Goal: Task Accomplishment & Management: Manage account settings

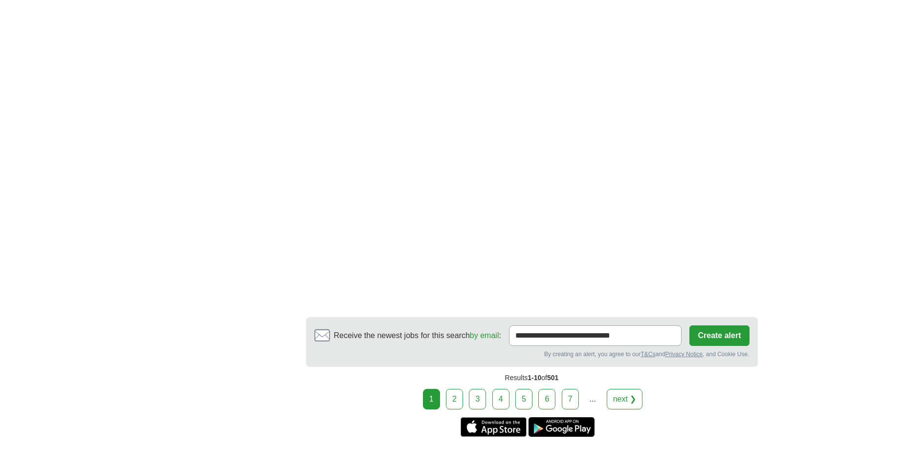
scroll to position [1662, 0]
click at [463, 388] on link "2" at bounding box center [454, 398] width 17 height 21
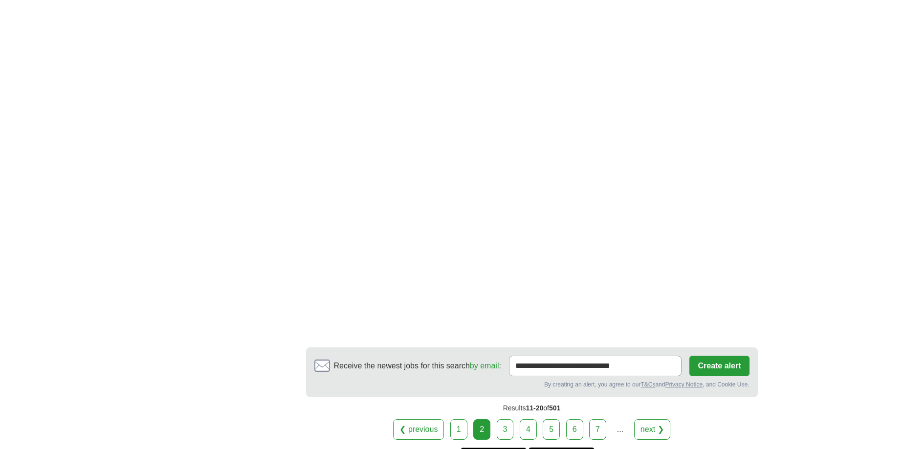
scroll to position [1565, 0]
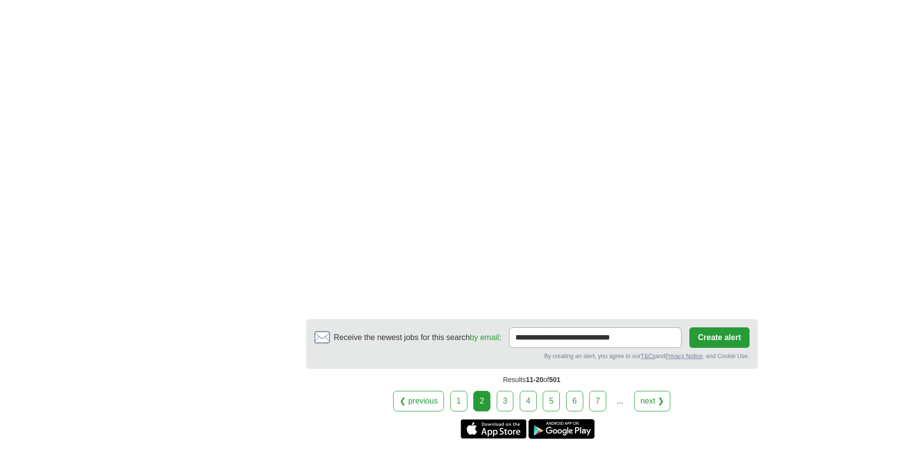
click at [510, 400] on link "3" at bounding box center [505, 401] width 17 height 21
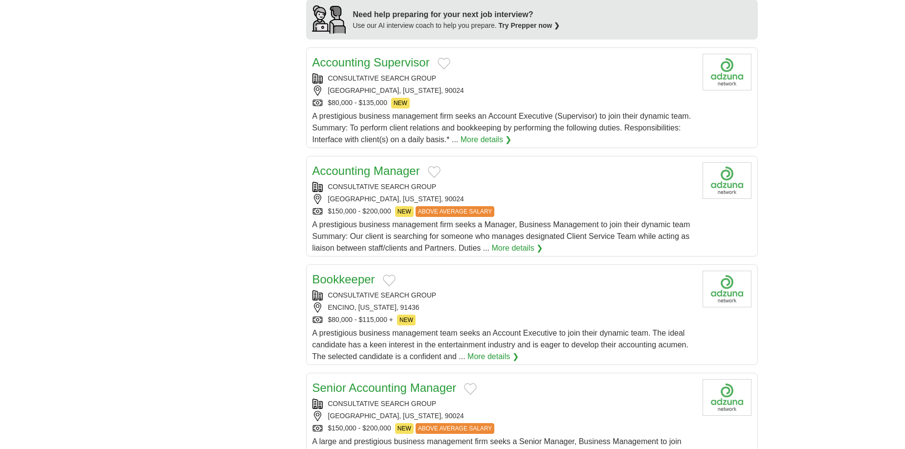
scroll to position [880, 0]
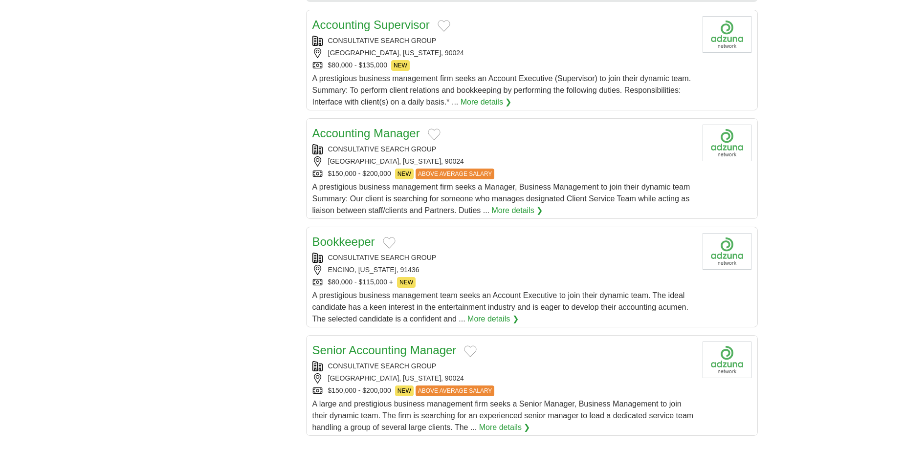
click at [388, 243] on button "Add to favorite jobs" at bounding box center [389, 243] width 13 height 12
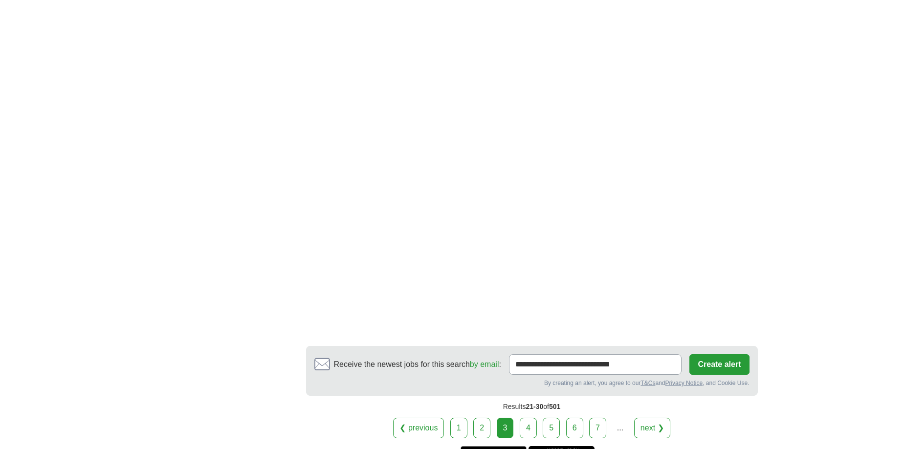
scroll to position [1662, 0]
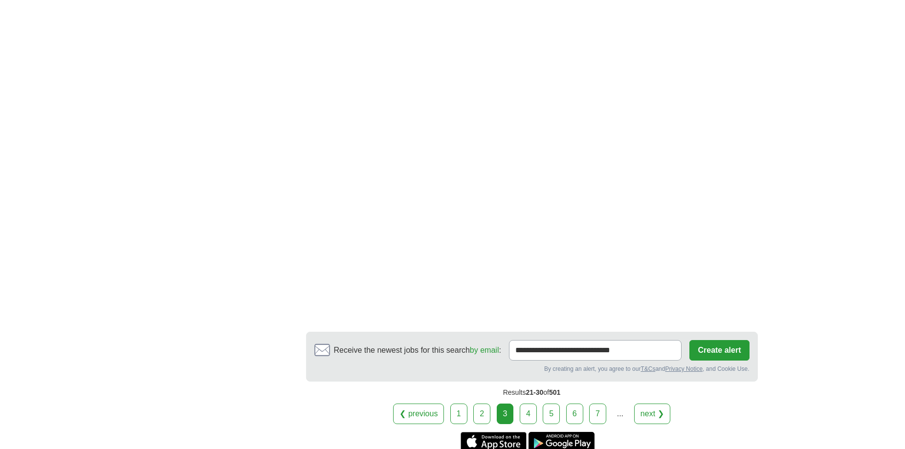
click at [524, 415] on link "4" at bounding box center [528, 414] width 17 height 21
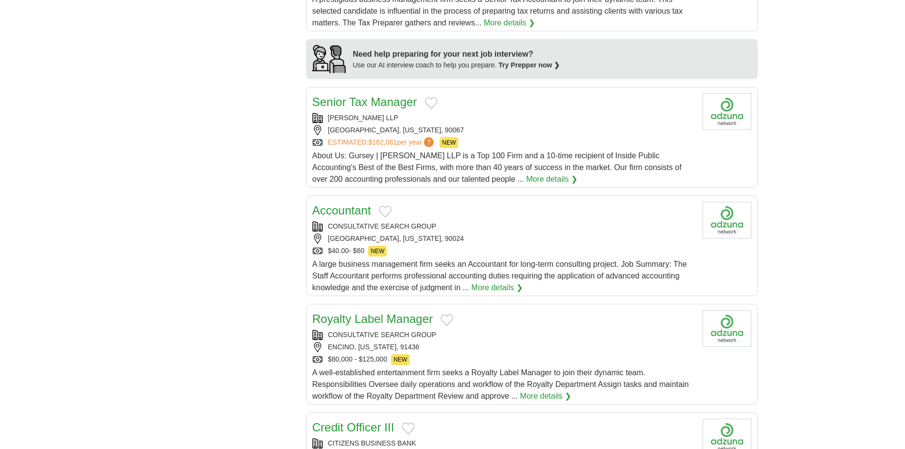
scroll to position [831, 0]
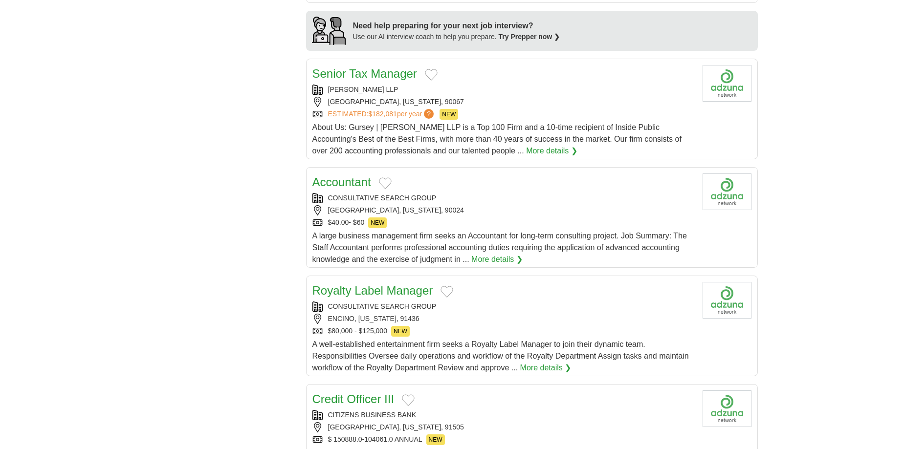
click at [386, 182] on button "Add to favorite jobs" at bounding box center [385, 183] width 13 height 12
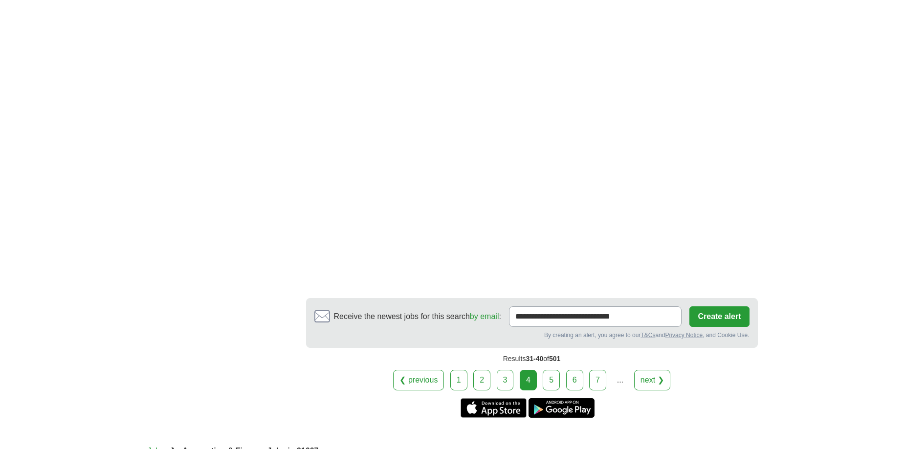
scroll to position [1565, 0]
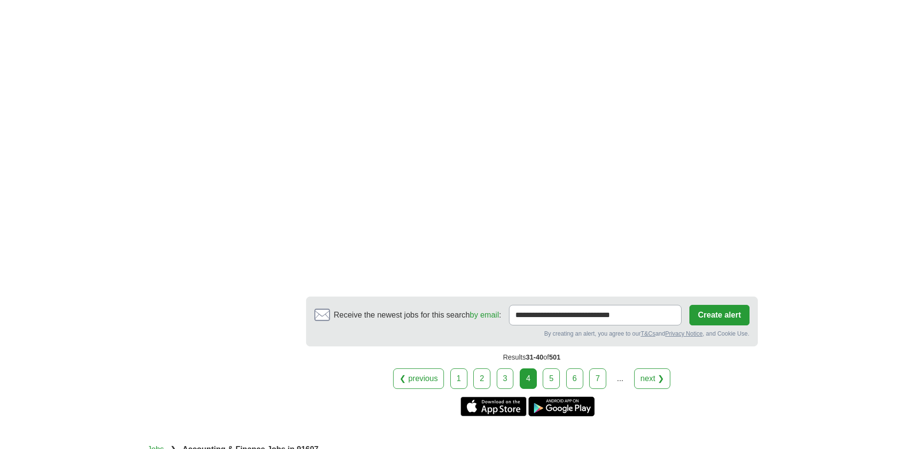
click at [547, 381] on link "5" at bounding box center [551, 379] width 17 height 21
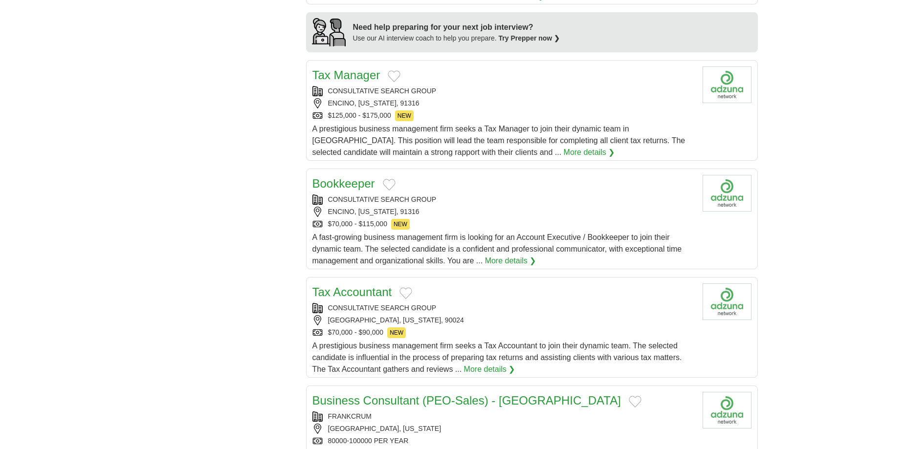
scroll to position [831, 0]
click at [389, 179] on button "Add to favorite jobs" at bounding box center [389, 183] width 13 height 12
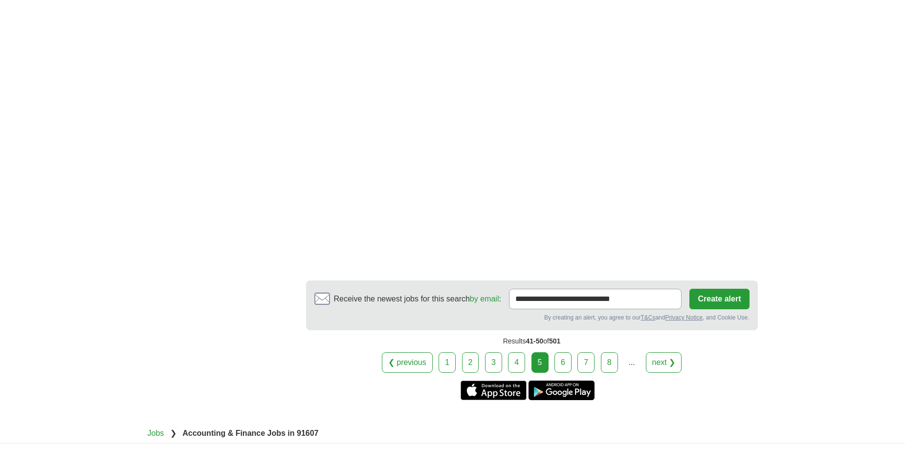
scroll to position [1760, 0]
click at [565, 352] on link "6" at bounding box center [562, 362] width 17 height 21
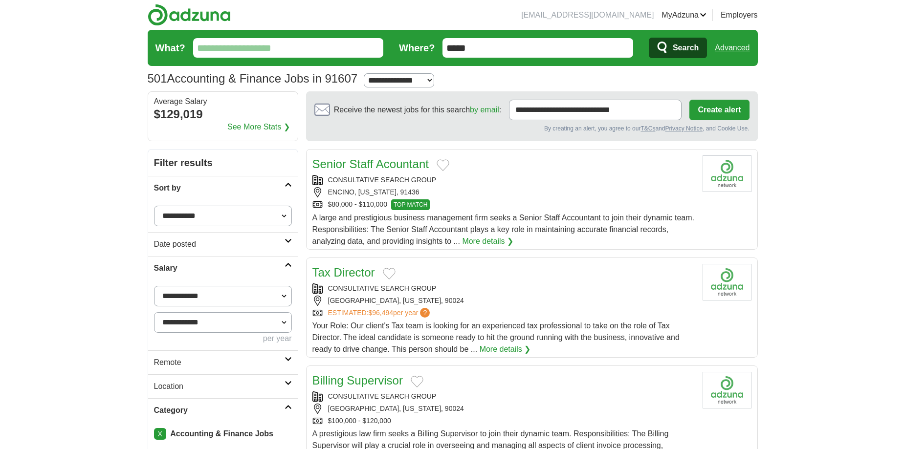
click at [446, 165] on button "Add to favorite jobs" at bounding box center [443, 165] width 13 height 12
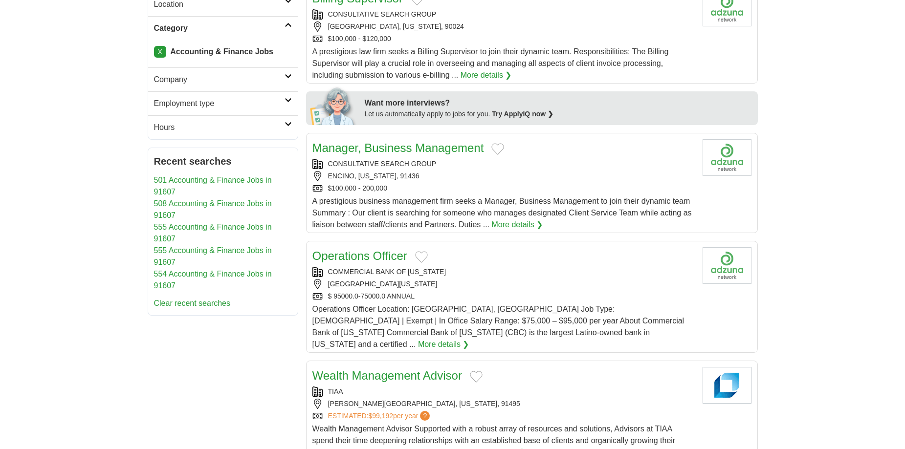
scroll to position [391, 0]
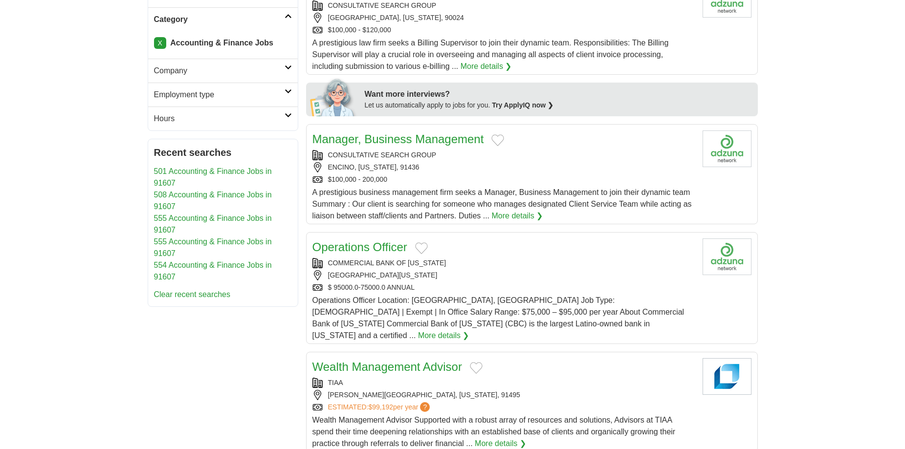
click at [497, 141] on button "Add to favorite jobs" at bounding box center [497, 140] width 13 height 12
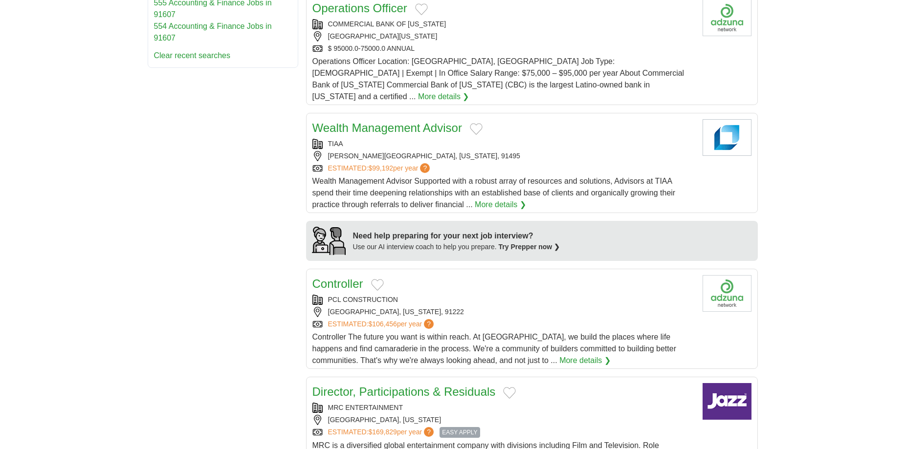
scroll to position [684, 0]
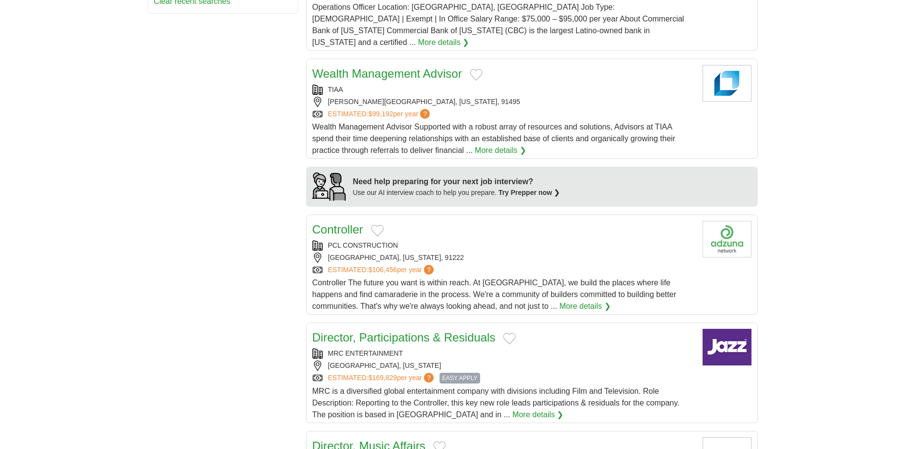
click at [511, 333] on button "Add to favorite jobs" at bounding box center [509, 339] width 13 height 12
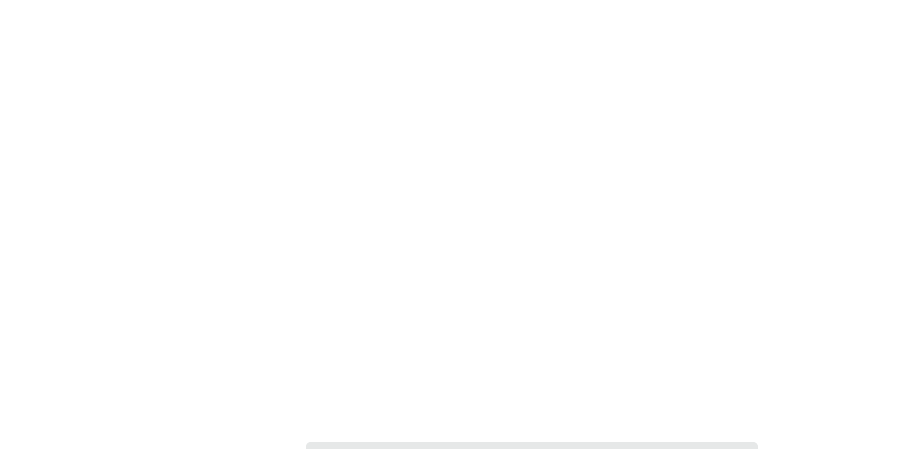
scroll to position [1613, 0]
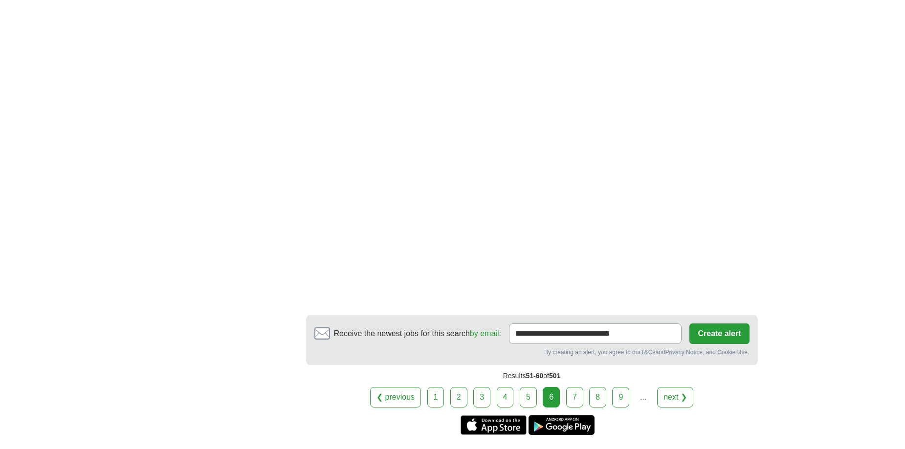
click at [574, 387] on link "7" at bounding box center [574, 397] width 17 height 21
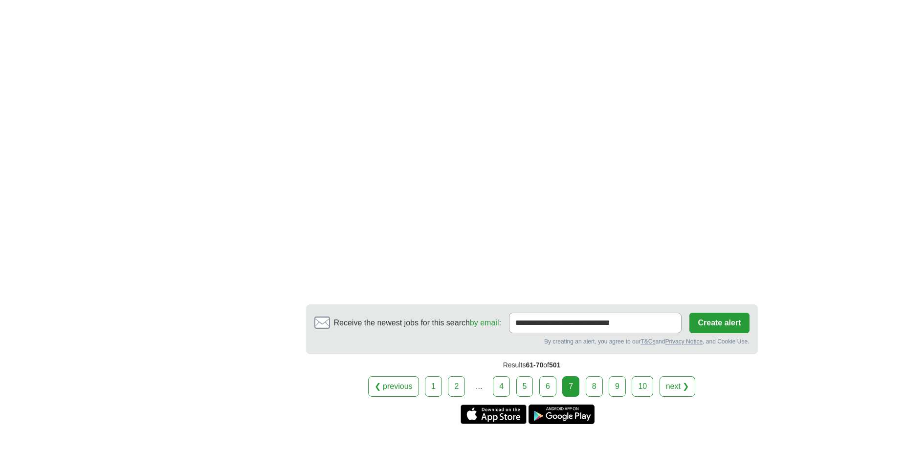
scroll to position [1711, 0]
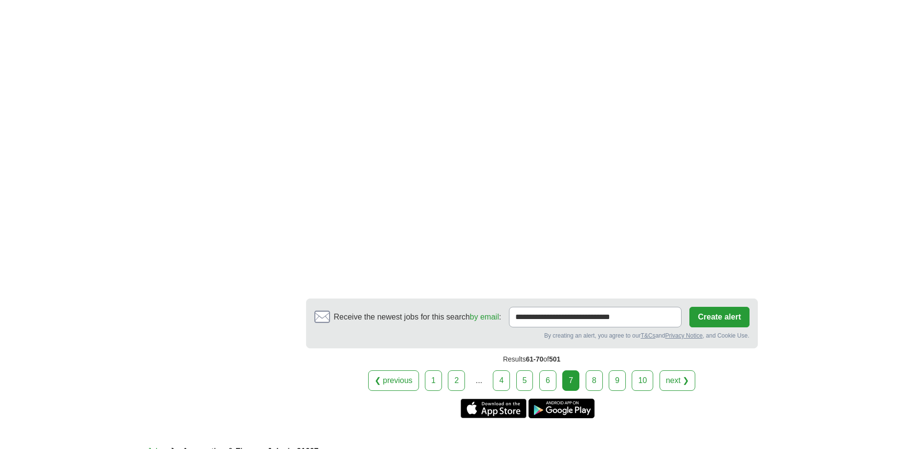
click at [596, 372] on link "8" at bounding box center [594, 381] width 17 height 21
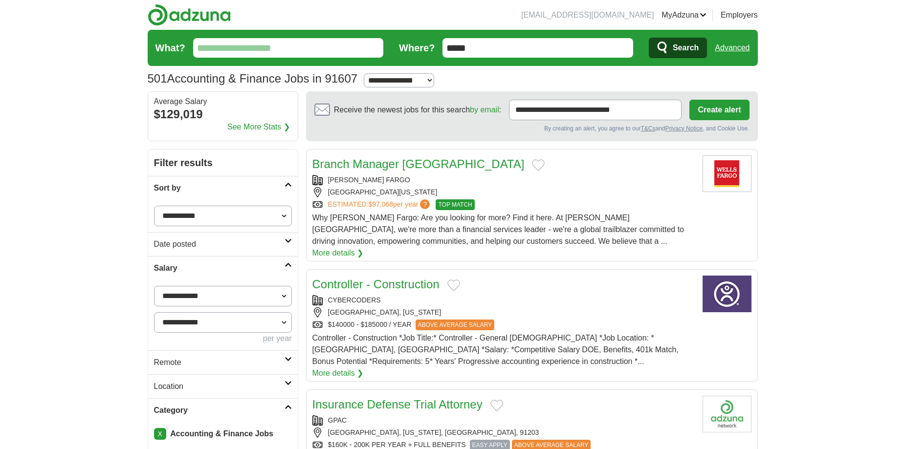
click at [0, 0] on link "Favorites" at bounding box center [0, 0] width 0 height 0
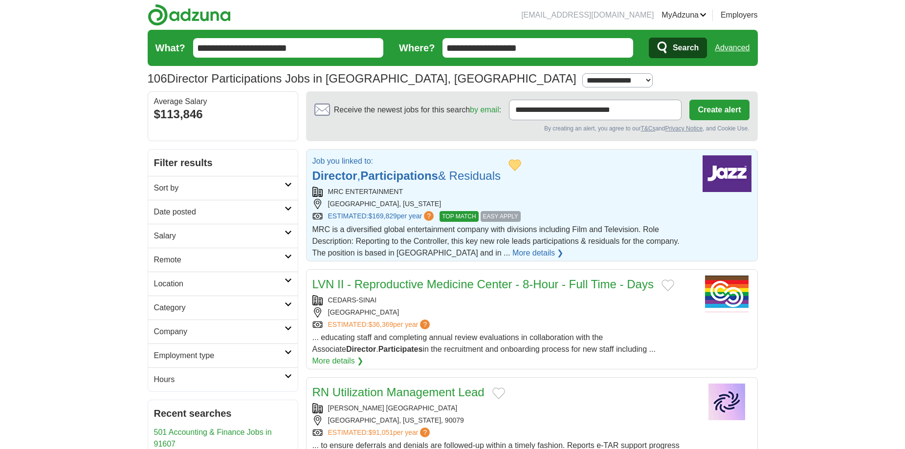
click at [384, 170] on strong "Participations" at bounding box center [399, 175] width 78 height 13
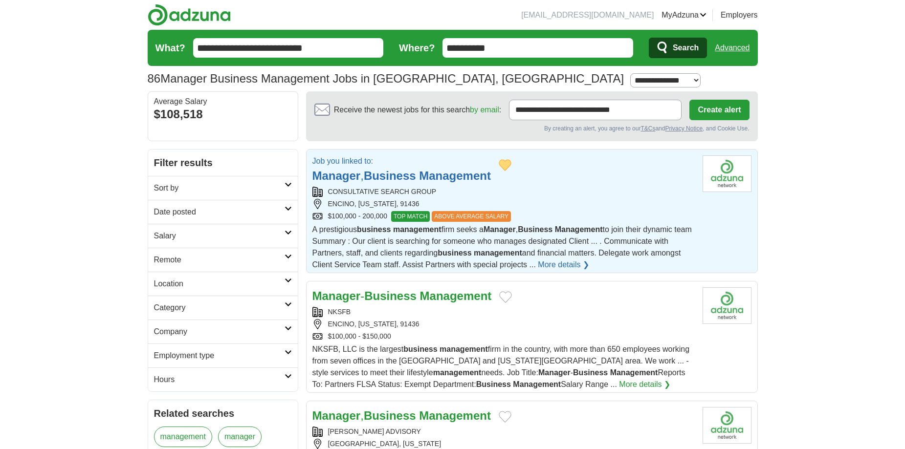
click at [400, 176] on strong "Business" at bounding box center [390, 175] width 52 height 13
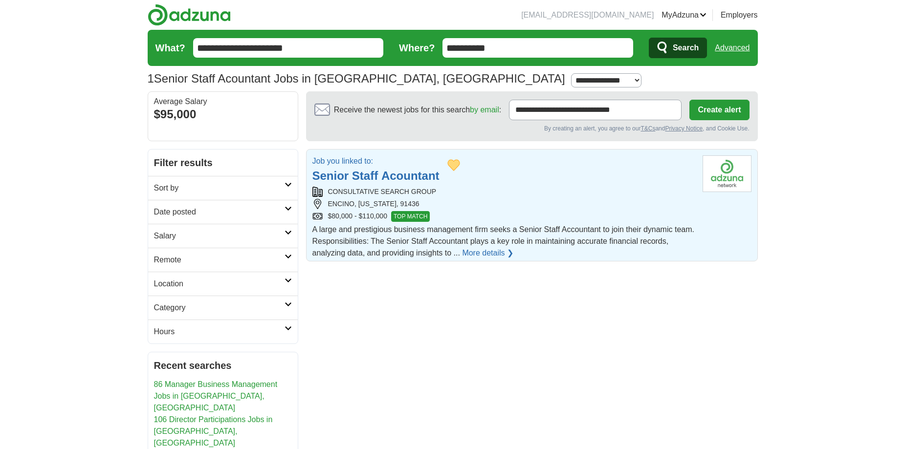
click at [404, 174] on strong "Acountant" at bounding box center [410, 175] width 58 height 13
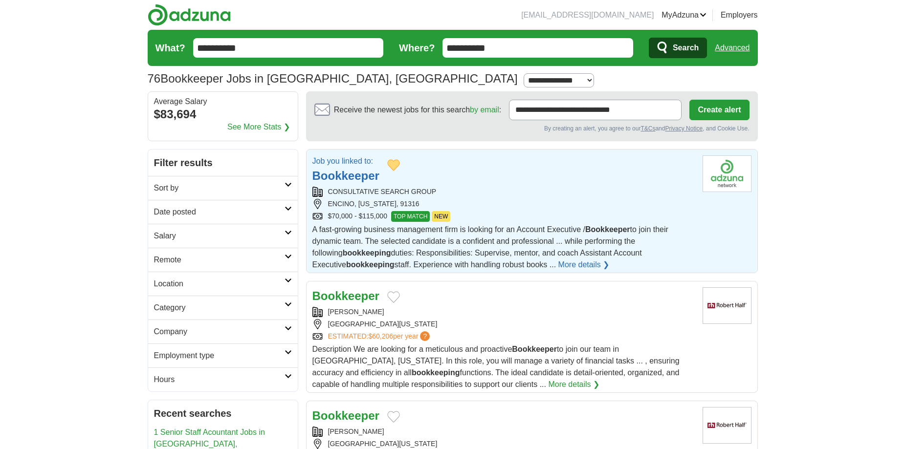
click at [352, 175] on strong "Bookkeeper" at bounding box center [345, 175] width 67 height 13
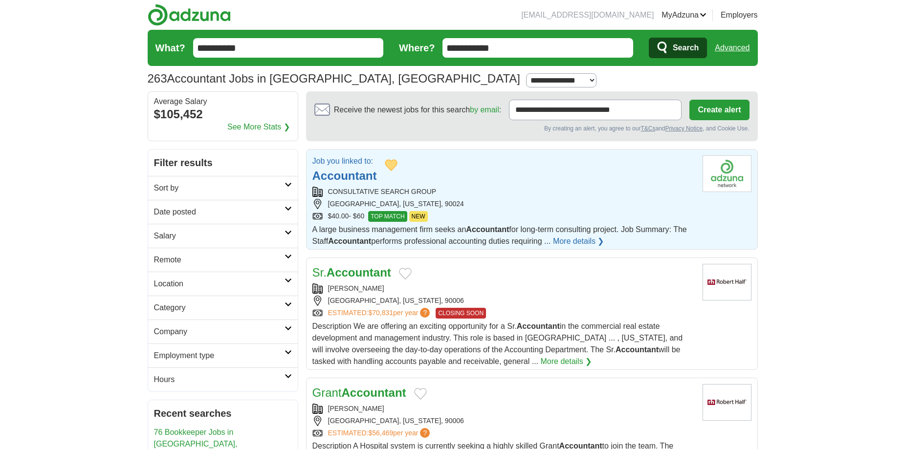
click at [331, 176] on strong "Accountant" at bounding box center [344, 175] width 65 height 13
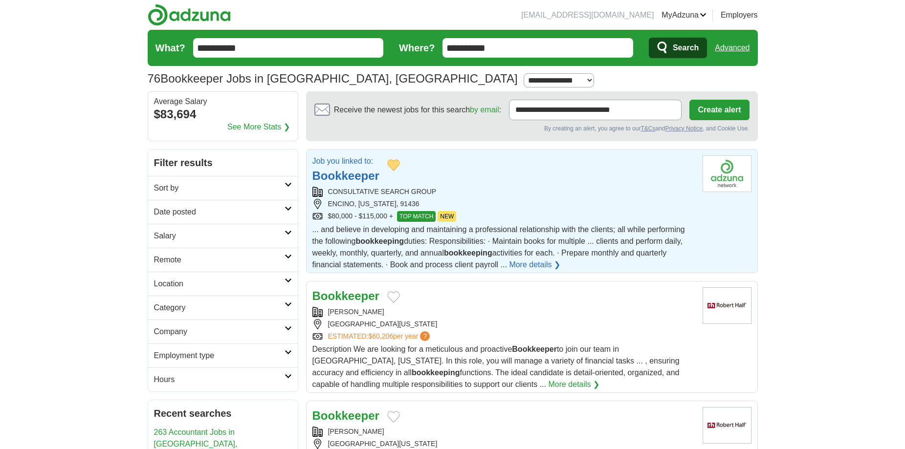
click at [335, 173] on strong "Bookkeeper" at bounding box center [345, 175] width 67 height 13
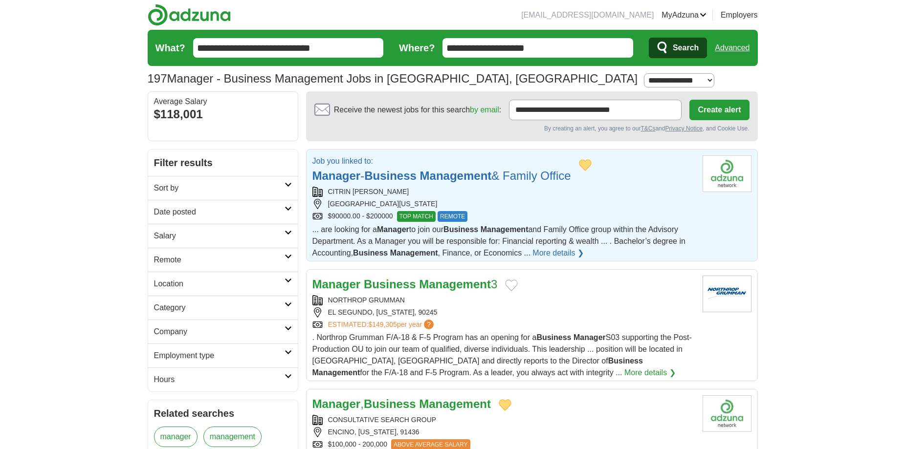
click at [359, 177] on strong "Manager" at bounding box center [336, 175] width 48 height 13
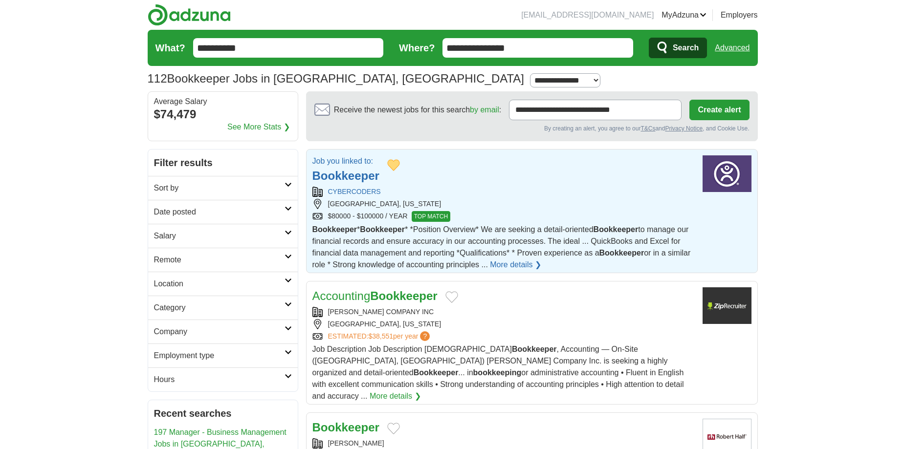
click at [351, 176] on strong "Bookkeeper" at bounding box center [345, 175] width 67 height 13
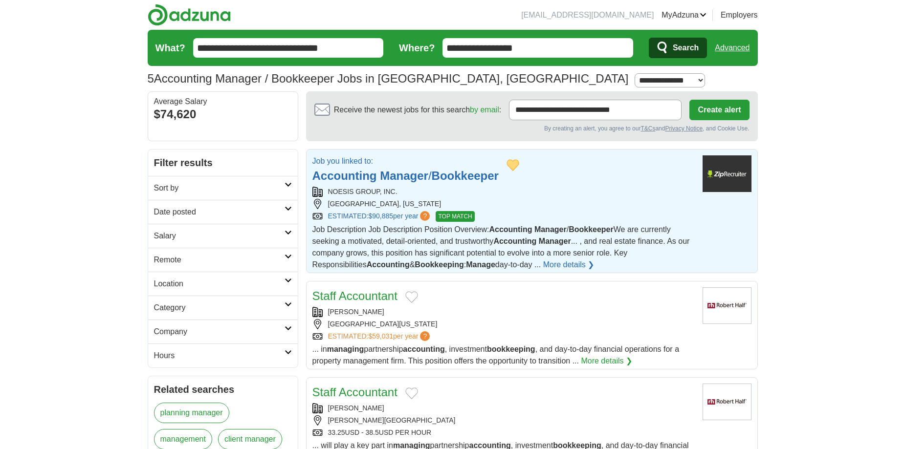
click at [352, 172] on strong "Accounting" at bounding box center [344, 175] width 65 height 13
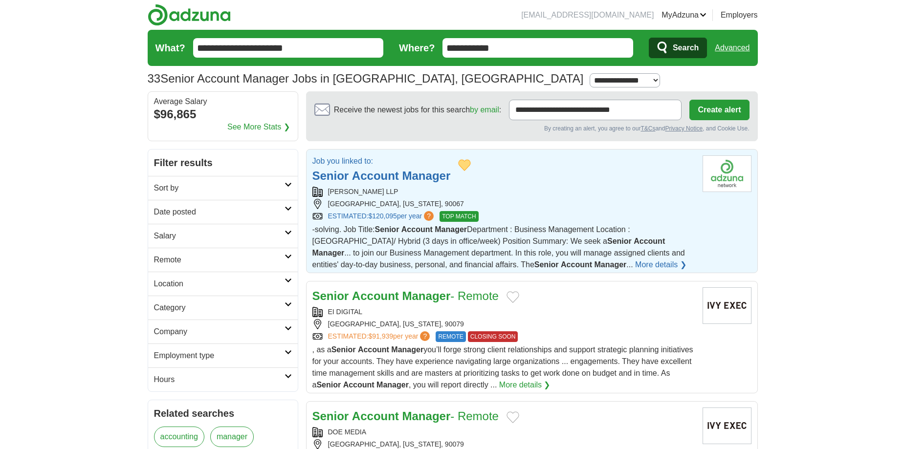
click at [375, 179] on strong "Account" at bounding box center [375, 175] width 47 height 13
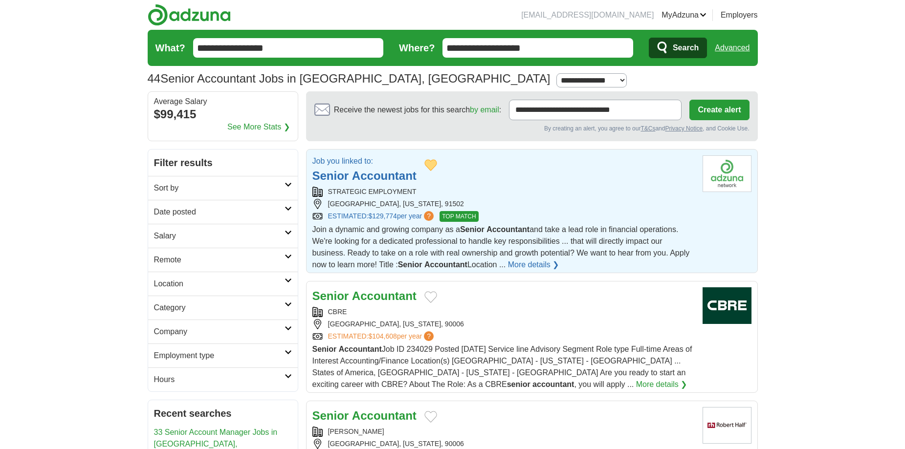
click at [359, 170] on strong "Accountant" at bounding box center [384, 175] width 65 height 13
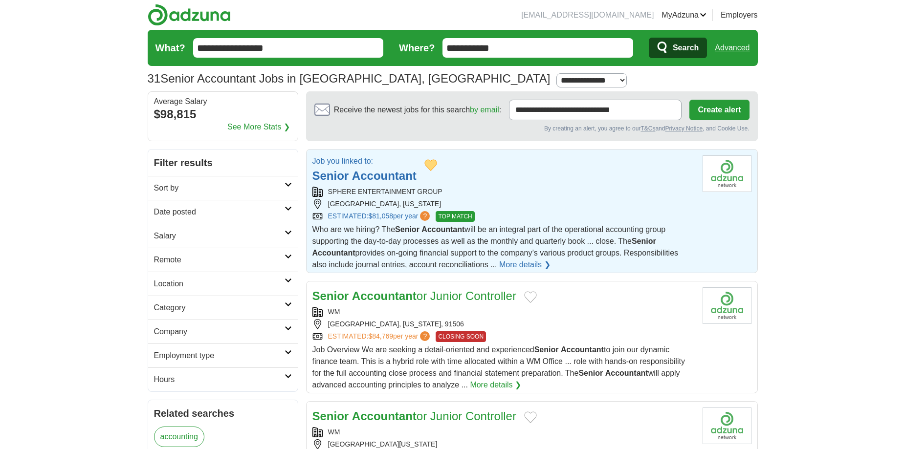
click at [381, 173] on strong "Accountant" at bounding box center [384, 175] width 65 height 13
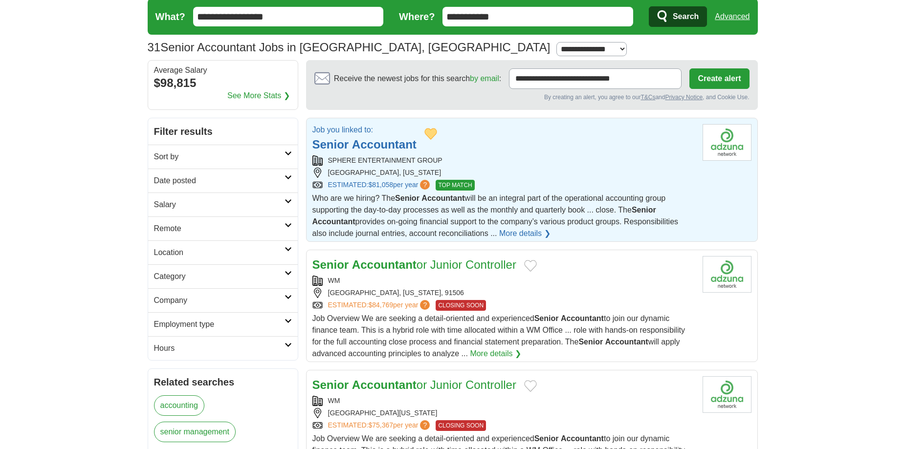
scroll to position [49, 0]
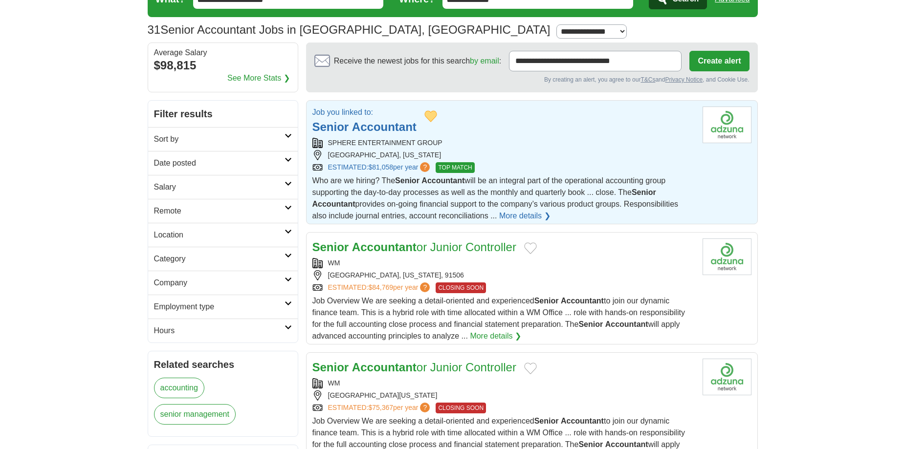
click at [364, 123] on strong "Accountant" at bounding box center [384, 126] width 65 height 13
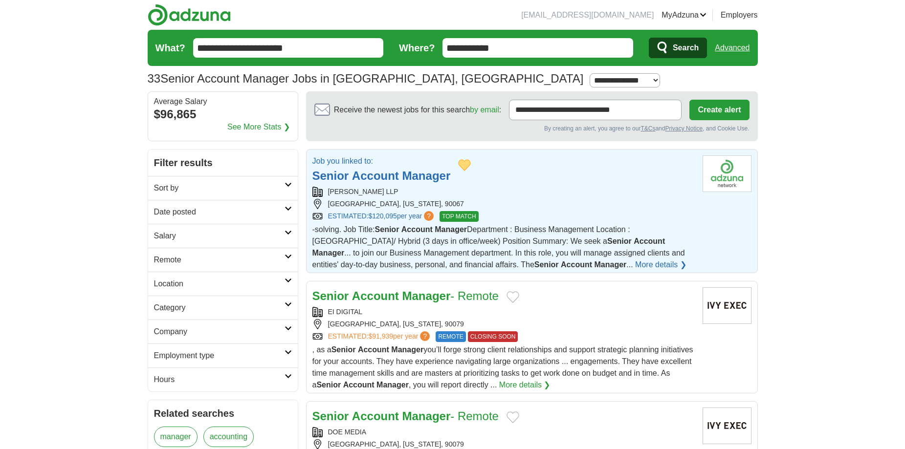
click at [350, 175] on link "Senior Account Manager" at bounding box center [381, 175] width 138 height 13
